Goal: Navigation & Orientation: Find specific page/section

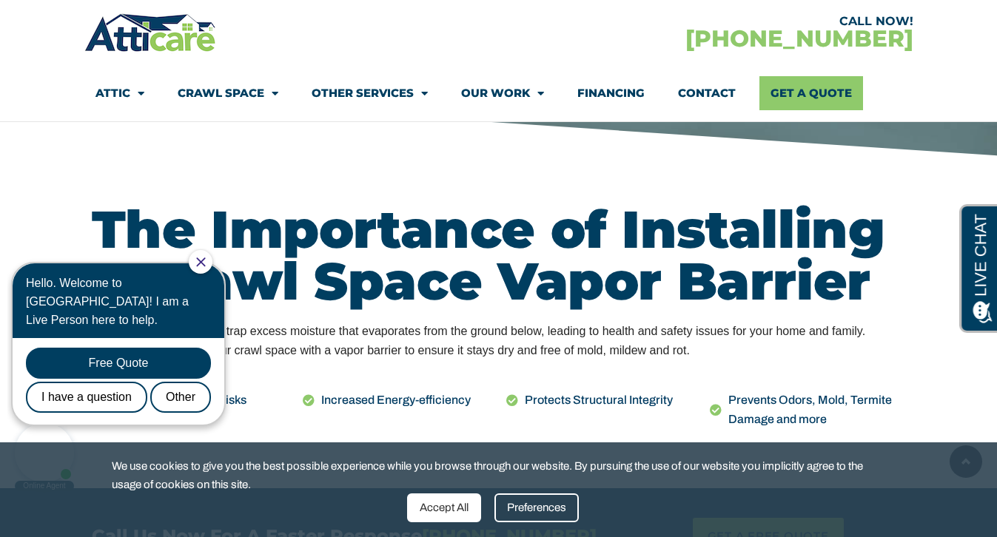
scroll to position [562, 0]
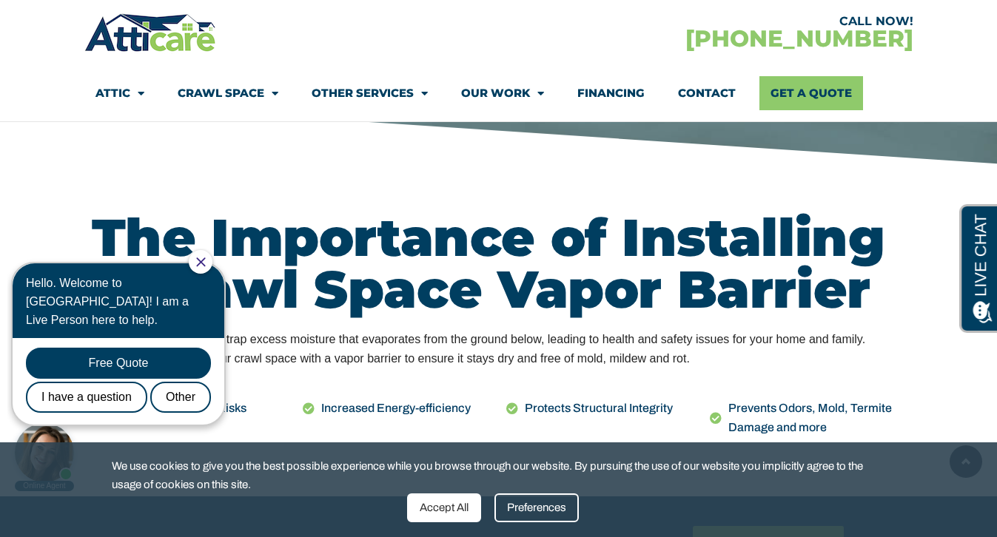
click at [206, 266] on div at bounding box center [201, 262] width 24 height 24
click at [205, 262] on icon "Close Chat" at bounding box center [200, 262] width 9 height 9
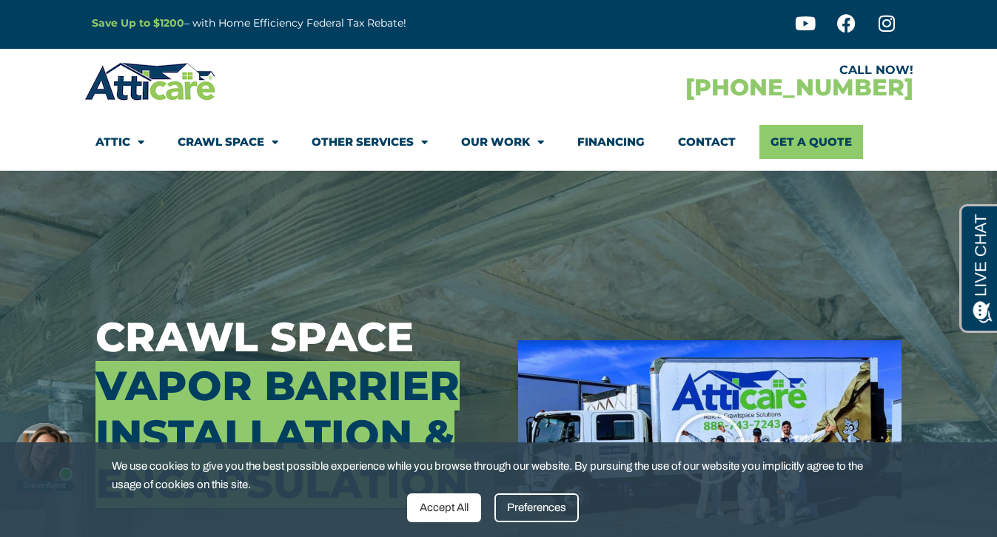
scroll to position [0, 0]
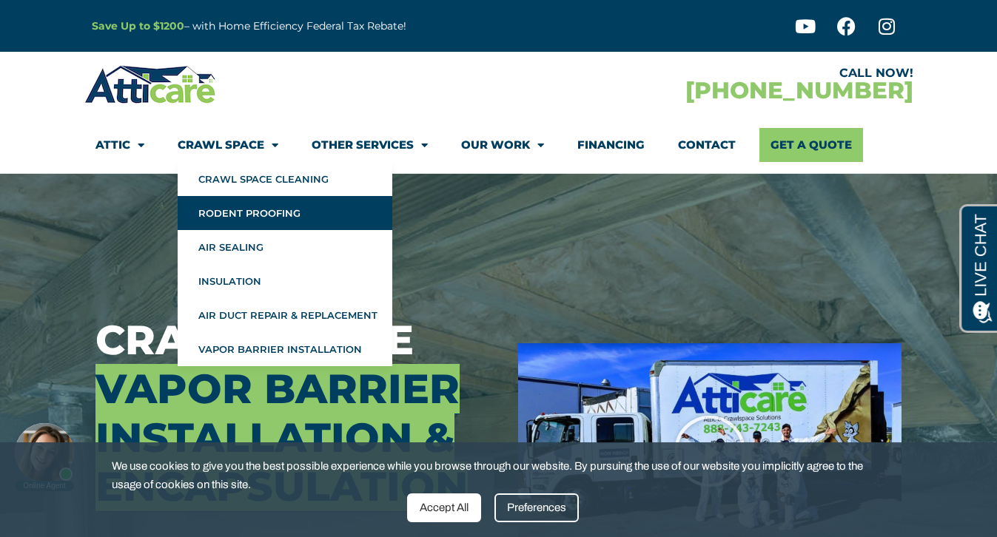
click at [221, 214] on link "Rodent Proofing" at bounding box center [285, 213] width 215 height 34
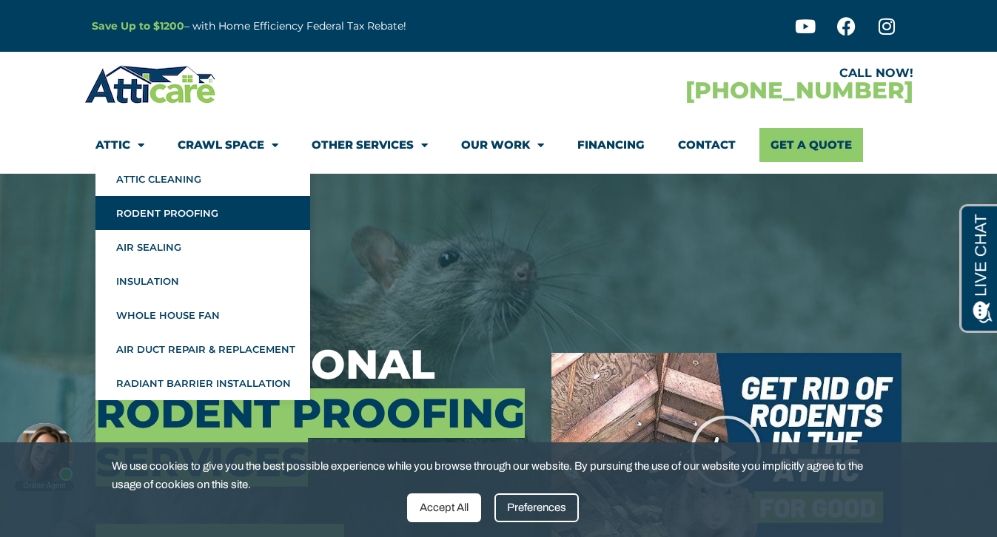
click at [114, 142] on link "Attic" at bounding box center [119, 145] width 49 height 34
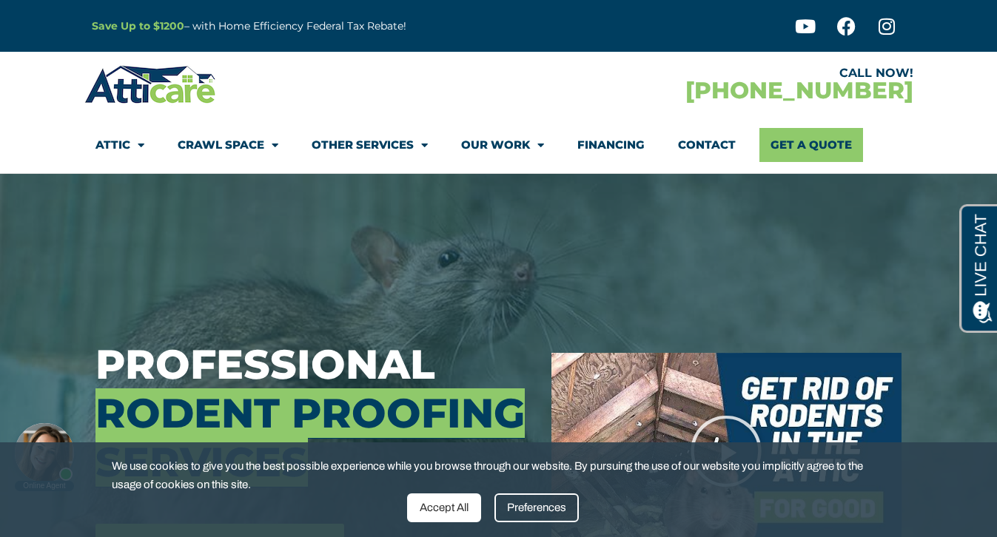
click at [114, 142] on link "Attic" at bounding box center [119, 145] width 49 height 34
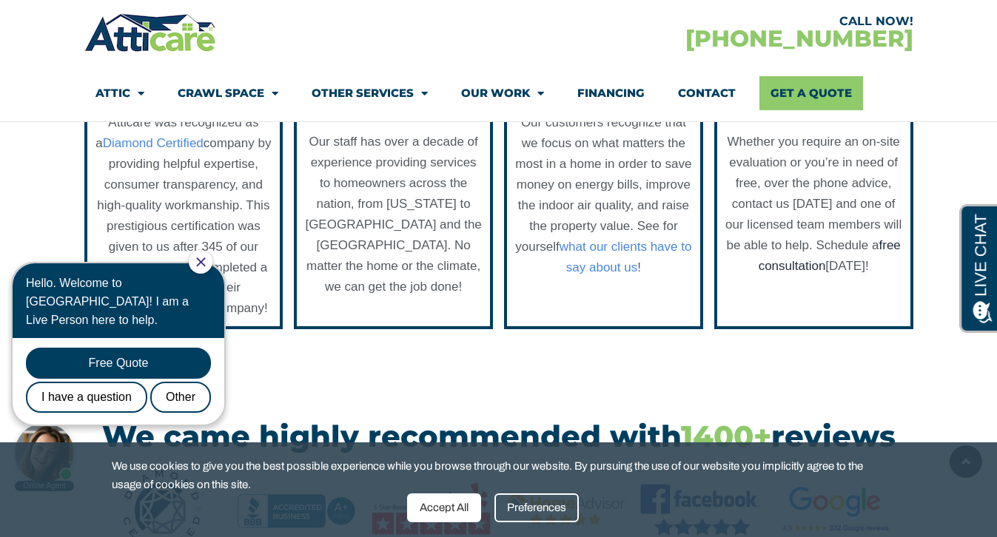
scroll to position [1674, 0]
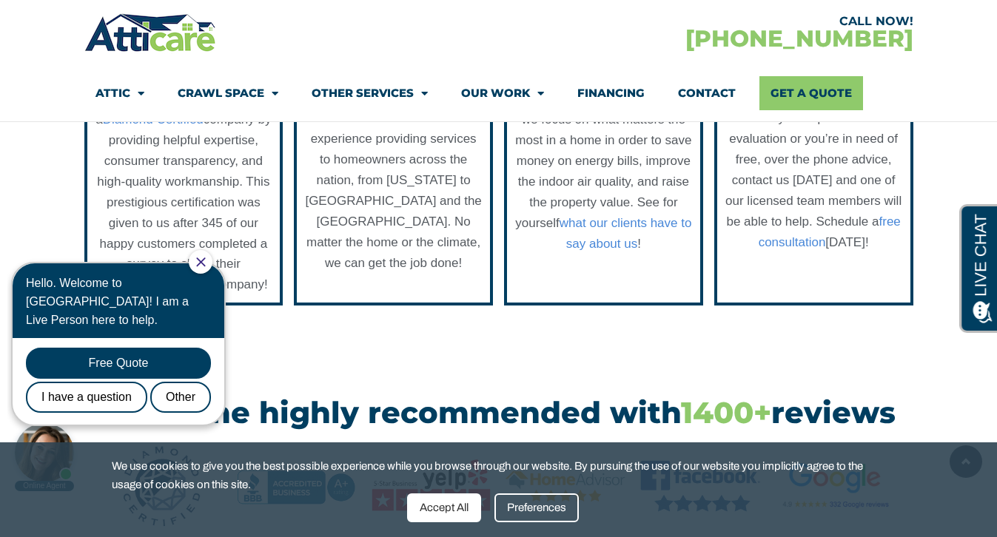
click at [206, 265] on icon "Close Chat" at bounding box center [201, 263] width 10 height 10
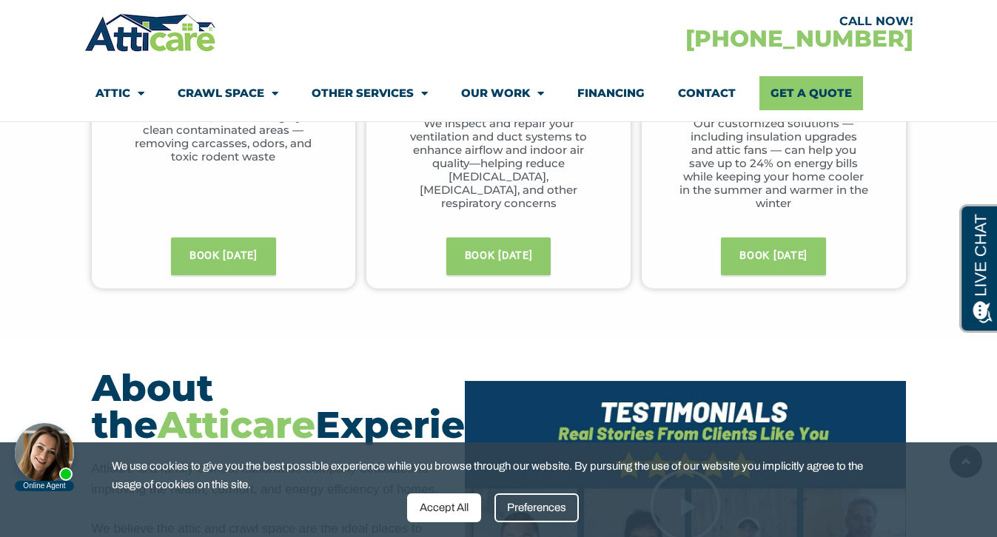
scroll to position [449, 0]
